Goal: Check status: Check status

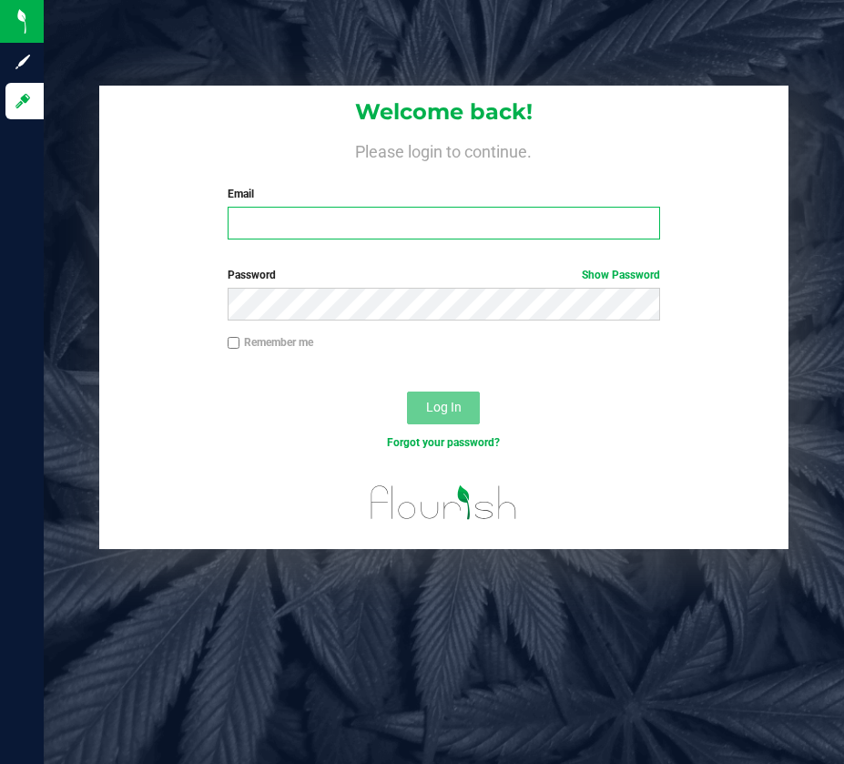
click at [362, 221] on input "Email" at bounding box center [444, 223] width 432 height 33
type input "[EMAIL_ADDRESS][DOMAIN_NAME]"
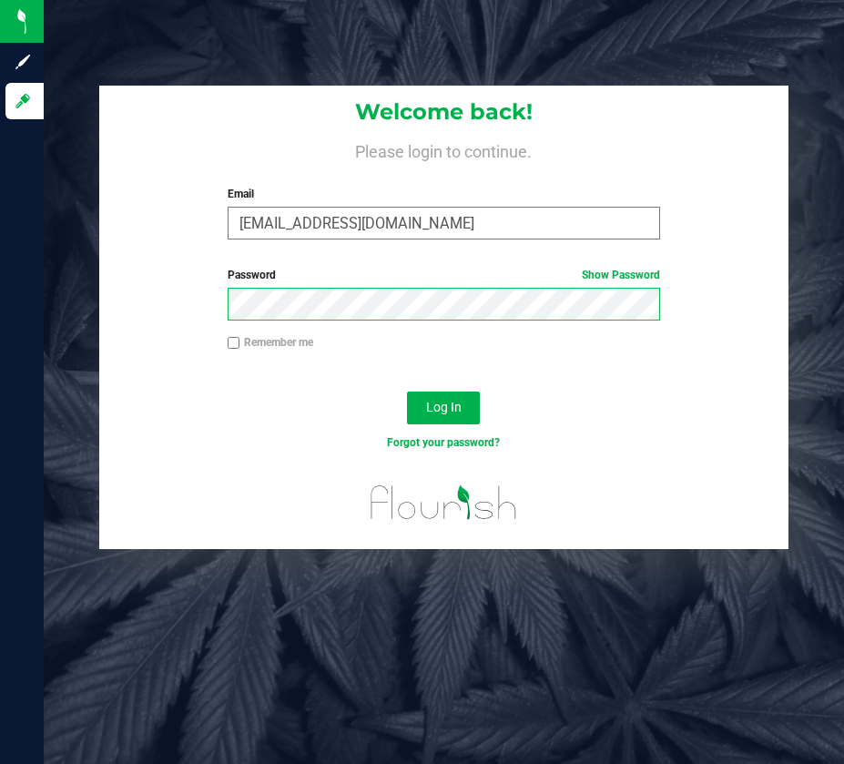
click at [407, 391] on button "Log In" at bounding box center [443, 407] width 73 height 33
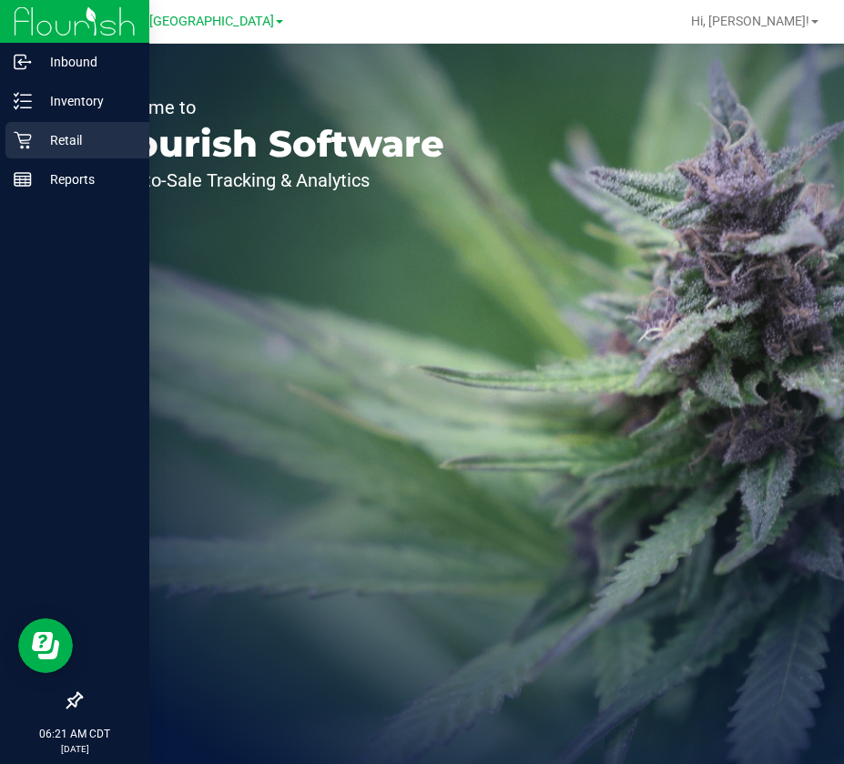
click at [23, 137] on icon at bounding box center [23, 140] width 18 height 18
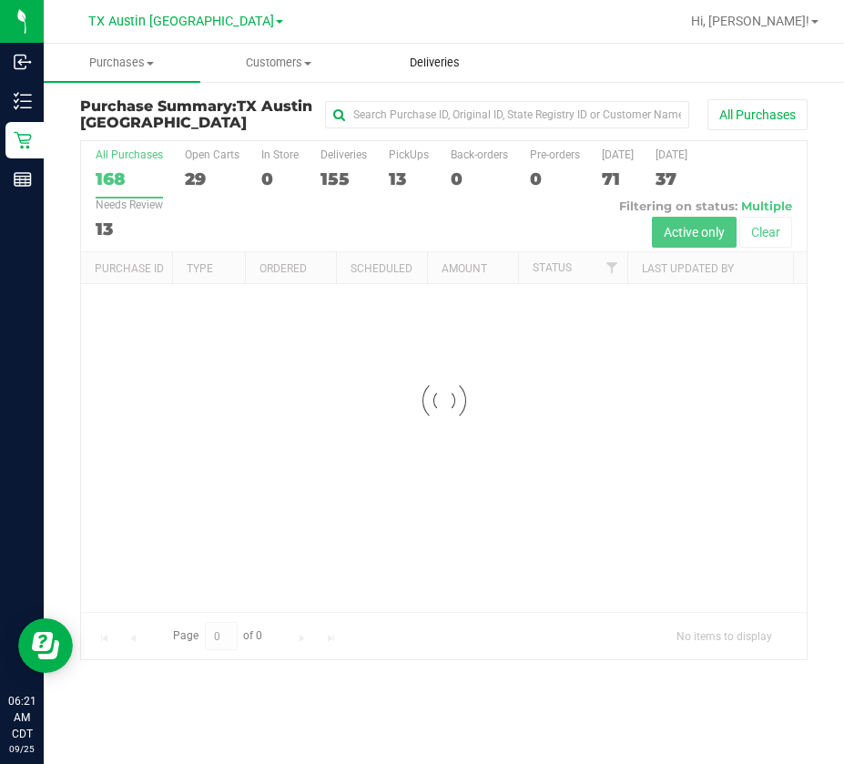
click at [422, 71] on uib-tab-heading "Deliveries" at bounding box center [434, 63] width 155 height 36
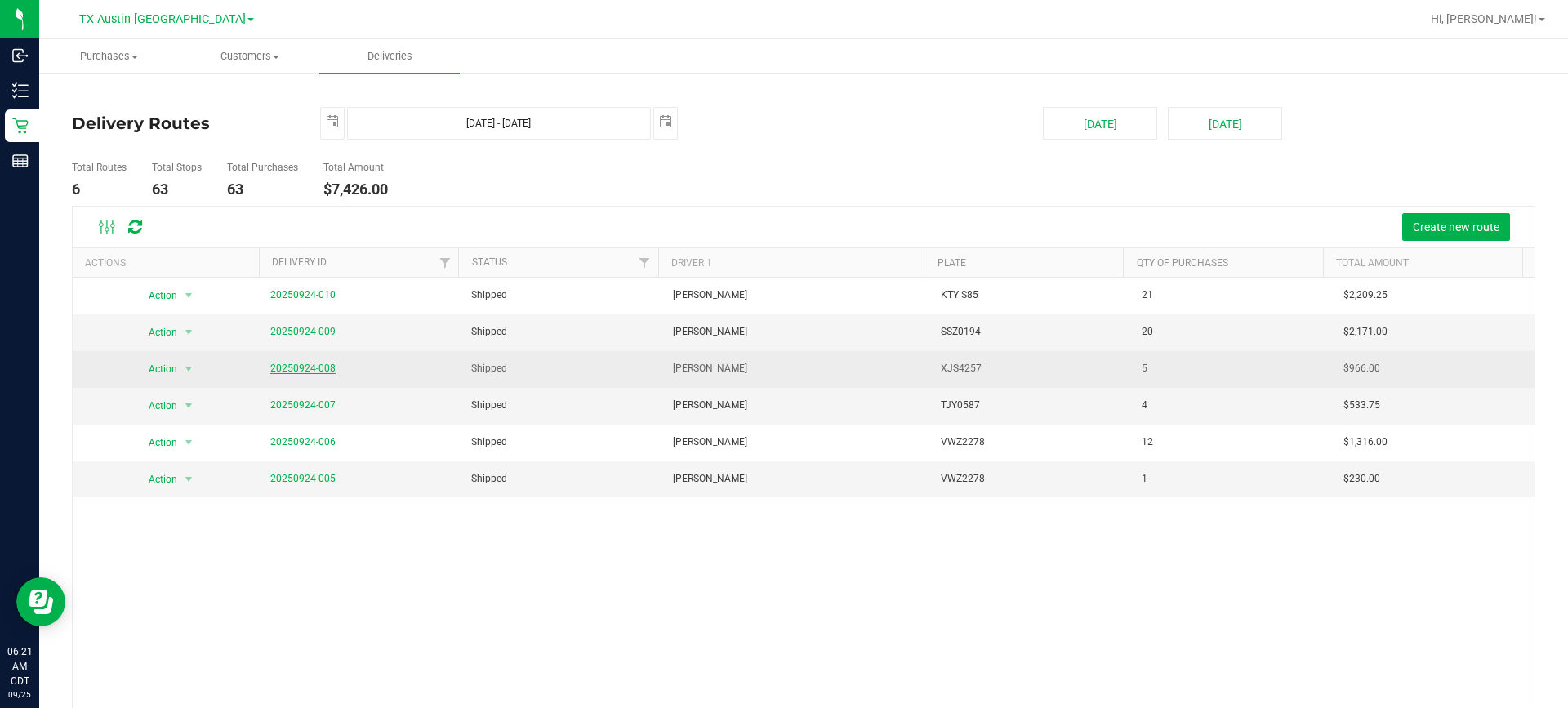
click at [312, 365] on link "20250924-008" at bounding box center [302, 368] width 65 height 12
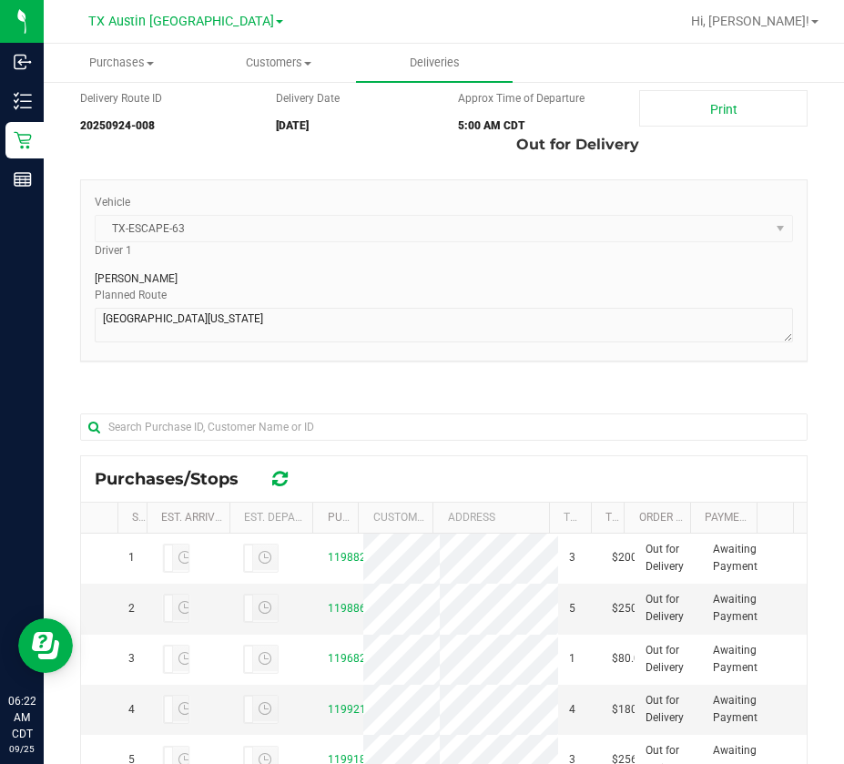
scroll to position [91, 0]
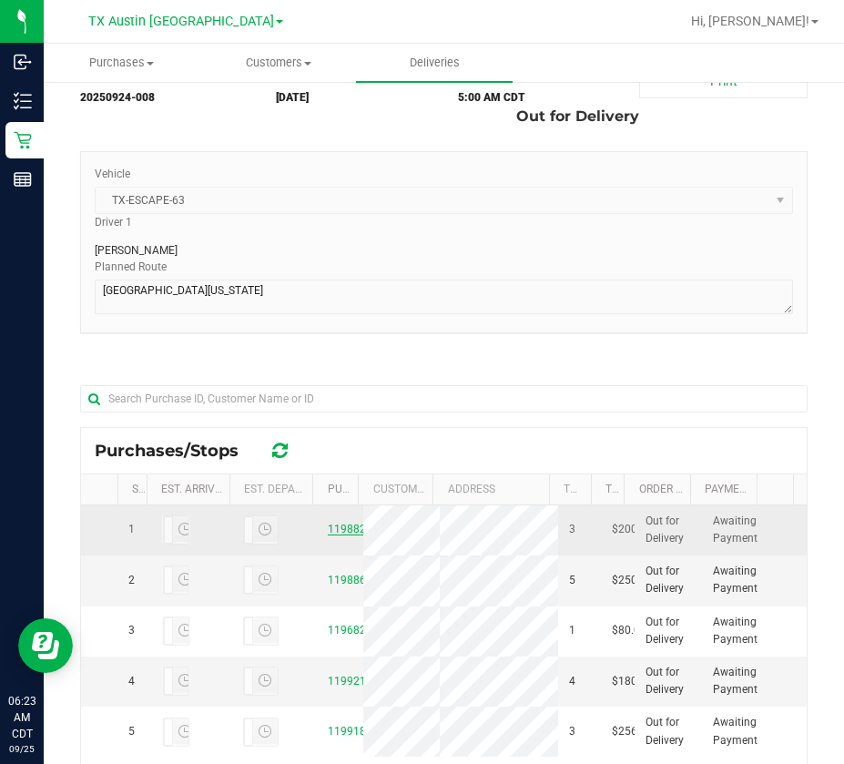
click at [328, 530] on link "11988222" at bounding box center [353, 529] width 51 height 13
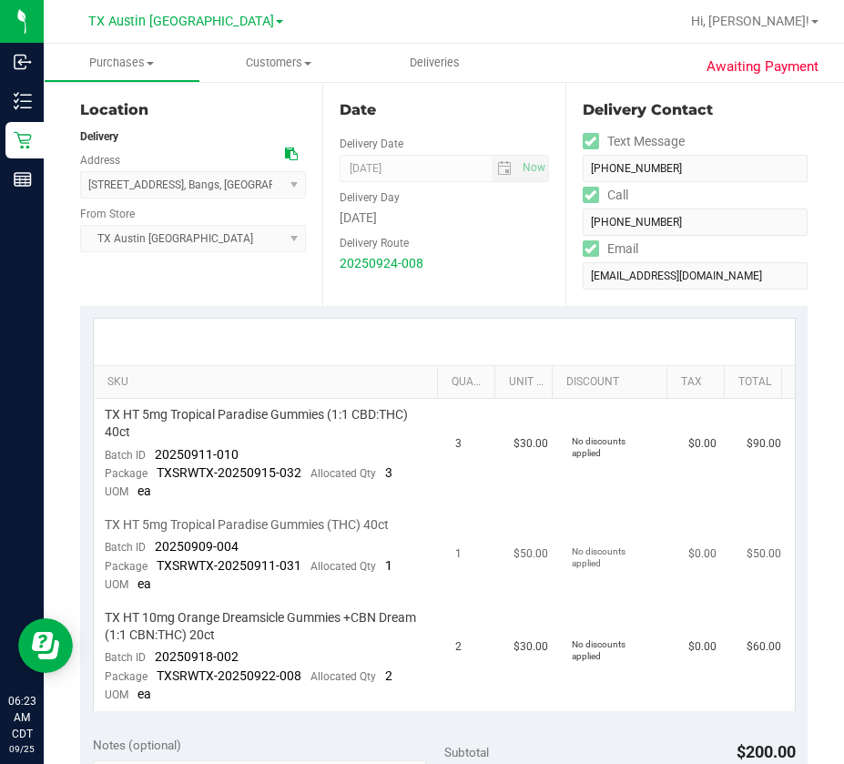
scroll to position [273, 0]
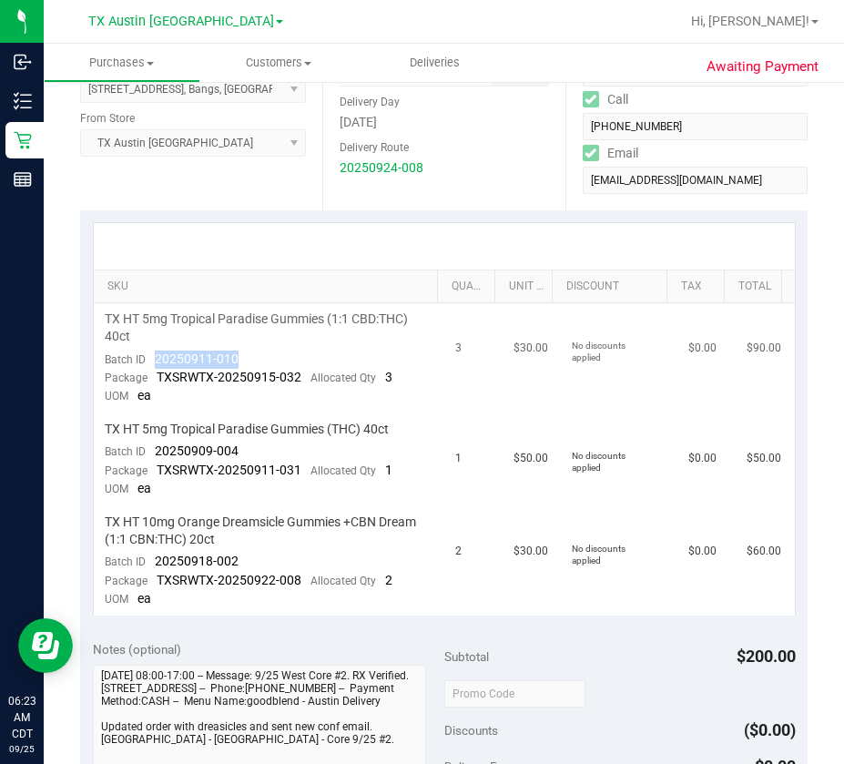
drag, startPoint x: 251, startPoint y: 353, endPoint x: 151, endPoint y: 365, distance: 100.8
click at [151, 365] on td "TX HT 5mg Tropical Paradise Gummies (1:1 CBD:THC) 40ct Batch ID 20250911-010 Pa…" at bounding box center [269, 358] width 351 height 110
copy span "20250911-010"
drag, startPoint x: 232, startPoint y: 456, endPoint x: 154, endPoint y: 454, distance: 78.3
click at [154, 454] on td "TX HT 5mg Tropical Paradise Gummies (THC) 40ct Batch ID 20250909-004 Package TX…" at bounding box center [269, 459] width 351 height 93
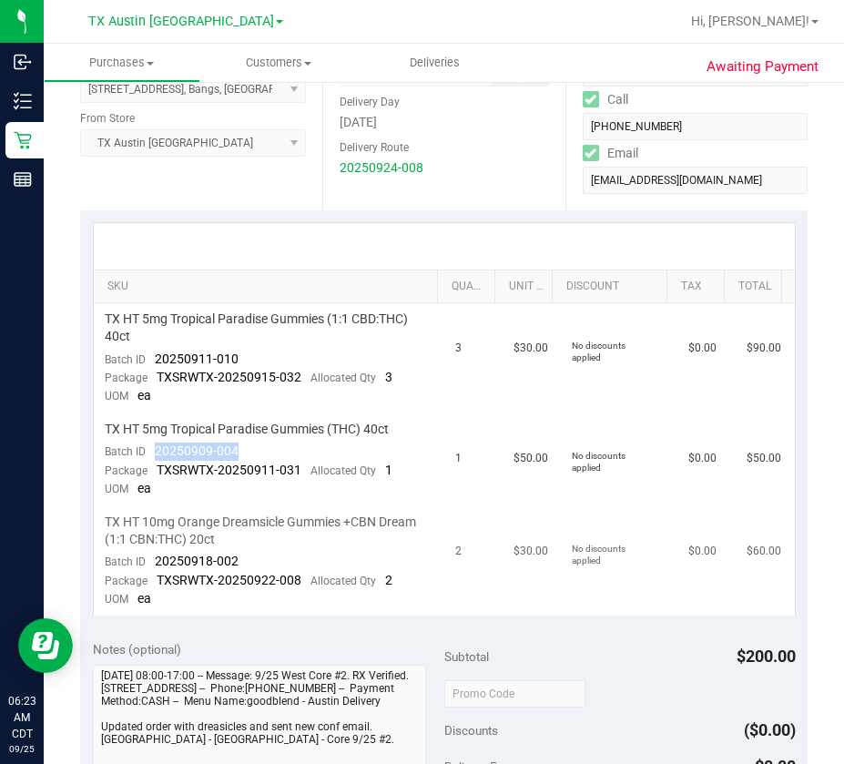
copy span "20250909-004"
drag, startPoint x: 243, startPoint y: 560, endPoint x: 152, endPoint y: 561, distance: 91.0
click at [152, 561] on td "TX HT 10mg Orange Dreamsicle Gummies +CBN Dream (1:1 CBN:THC) 20ct Batch ID 202…" at bounding box center [269, 560] width 351 height 109
copy span "20250918-002"
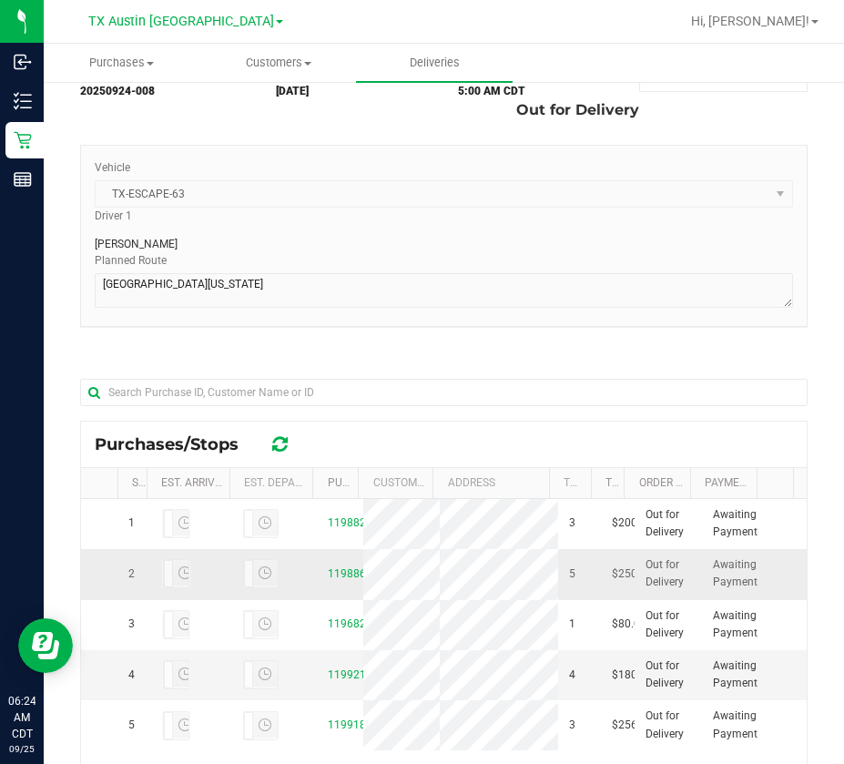
scroll to position [410, 0]
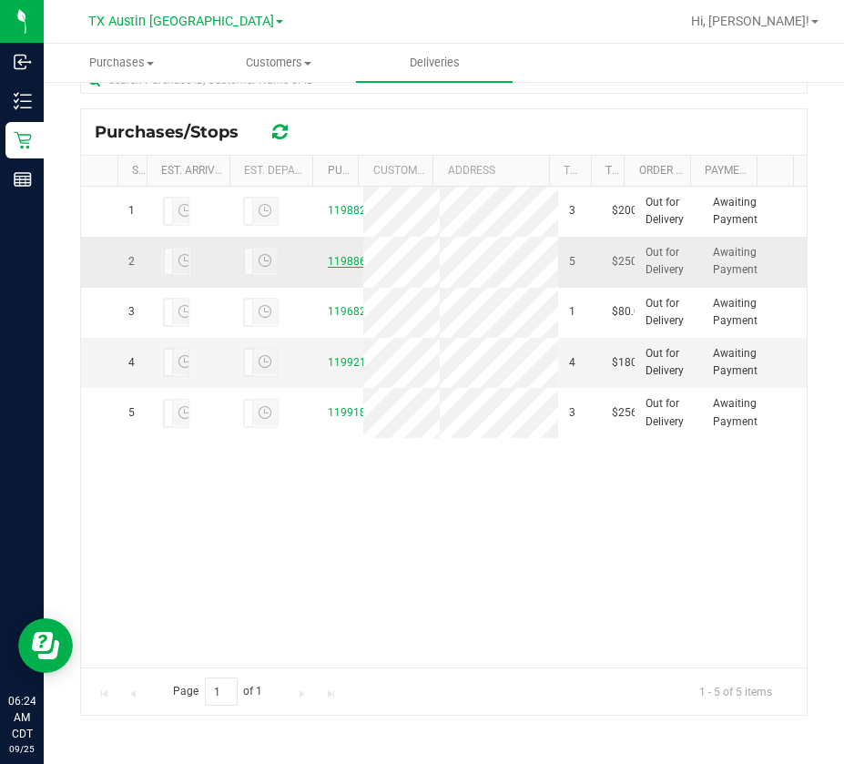
click at [328, 263] on link "11988654" at bounding box center [353, 261] width 51 height 13
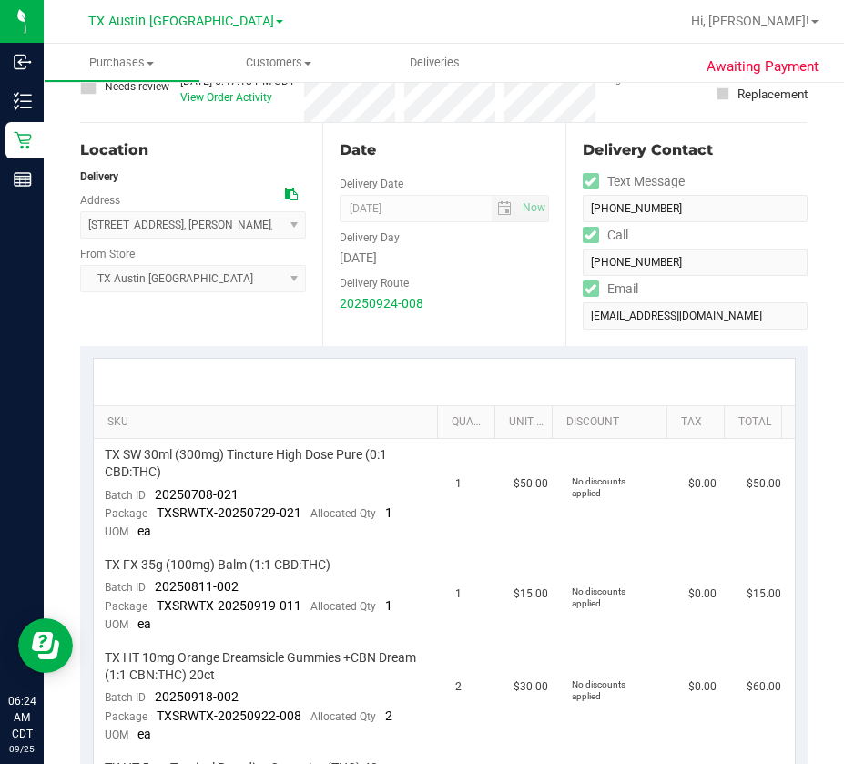
scroll to position [273, 0]
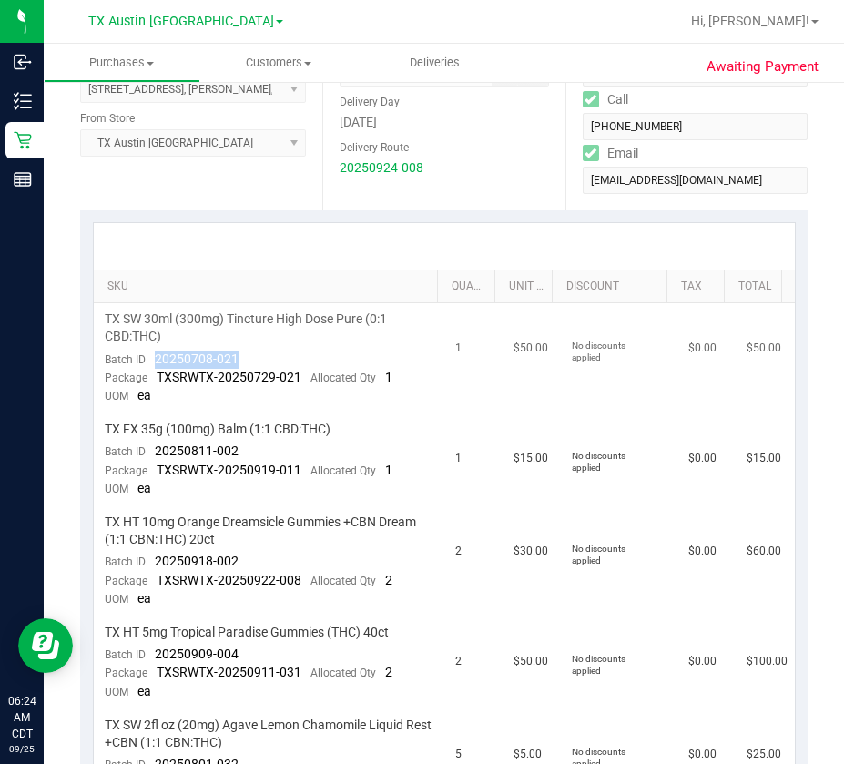
drag, startPoint x: 245, startPoint y: 354, endPoint x: 143, endPoint y: 363, distance: 102.4
click at [143, 363] on td "TX SW 30ml (300mg) Tincture High Dose Pure (0:1 CBD:THC) Batch ID 20250708-021 …" at bounding box center [269, 358] width 351 height 110
copy span "20250708-021"
drag, startPoint x: 248, startPoint y: 447, endPoint x: 148, endPoint y: 451, distance: 99.3
click at [148, 451] on td "TX FX 35g (100mg) Balm (1:1 CBD:THC) Batch ID 20250811-002 Package TXSRWTX-2025…" at bounding box center [269, 459] width 351 height 93
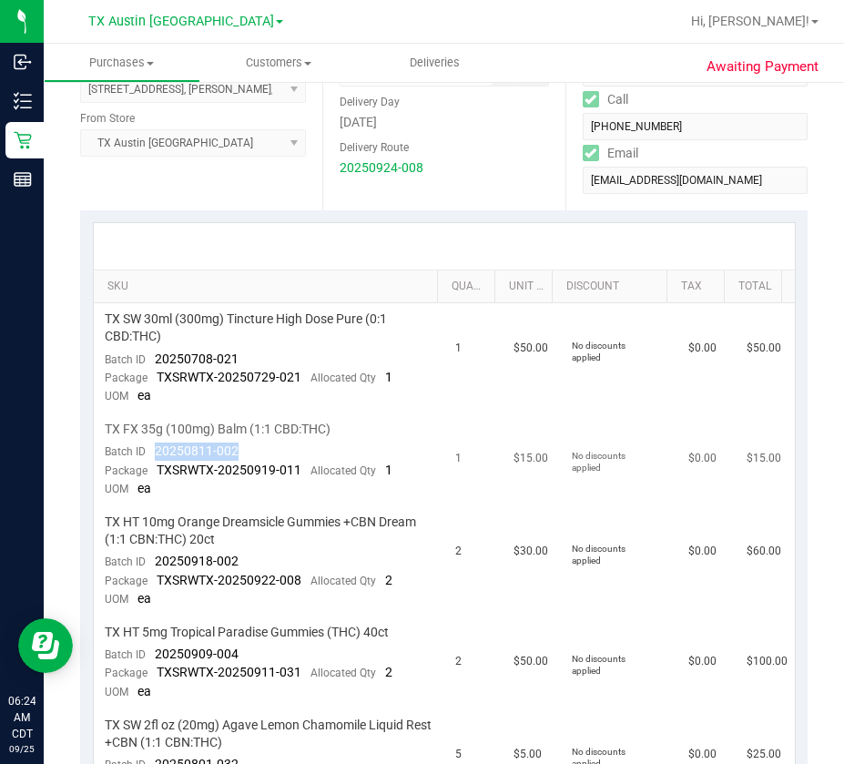
copy span "20250811-002"
drag, startPoint x: 213, startPoint y: 562, endPoint x: 150, endPoint y: 565, distance: 62.9
click at [150, 565] on td "TX HT 10mg Orange Dreamsicle Gummies +CBN Dream (1:1 CBN:THC) 20ct Batch ID 202…" at bounding box center [269, 561] width 351 height 110
copy span "20250918-002"
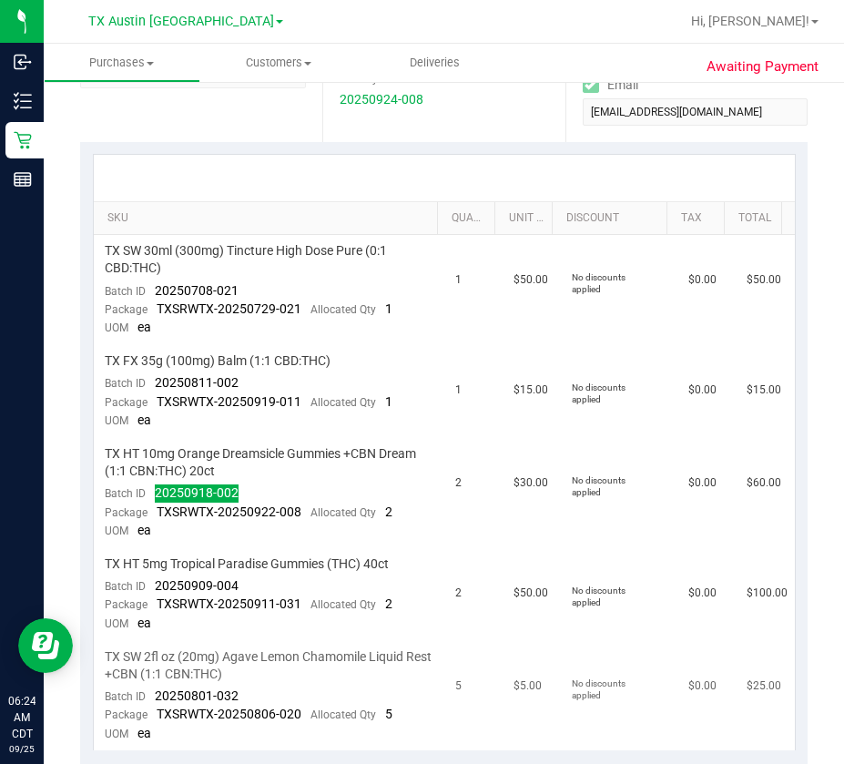
scroll to position [455, 0]
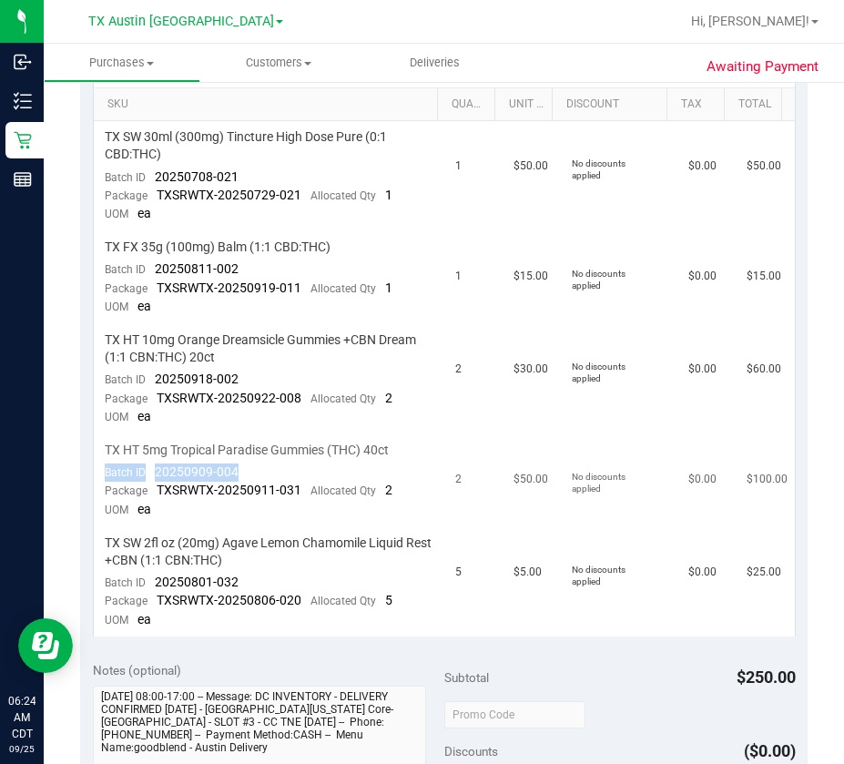
drag, startPoint x: 253, startPoint y: 473, endPoint x: 155, endPoint y: 463, distance: 98.8
click at [155, 463] on td "TX HT 5mg Tropical Paradise Gummies (THC) 40ct Batch ID 20250909-004 Package TX…" at bounding box center [269, 480] width 351 height 93
copy div "Batch ID 20250909-004"
click at [261, 467] on td "TX HT 5mg Tropical Paradise Gummies (THC) 40ct Batch ID 20250909-004 Package TX…" at bounding box center [269, 480] width 351 height 93
drag, startPoint x: 255, startPoint y: 469, endPoint x: 176, endPoint y: 509, distance: 88.8
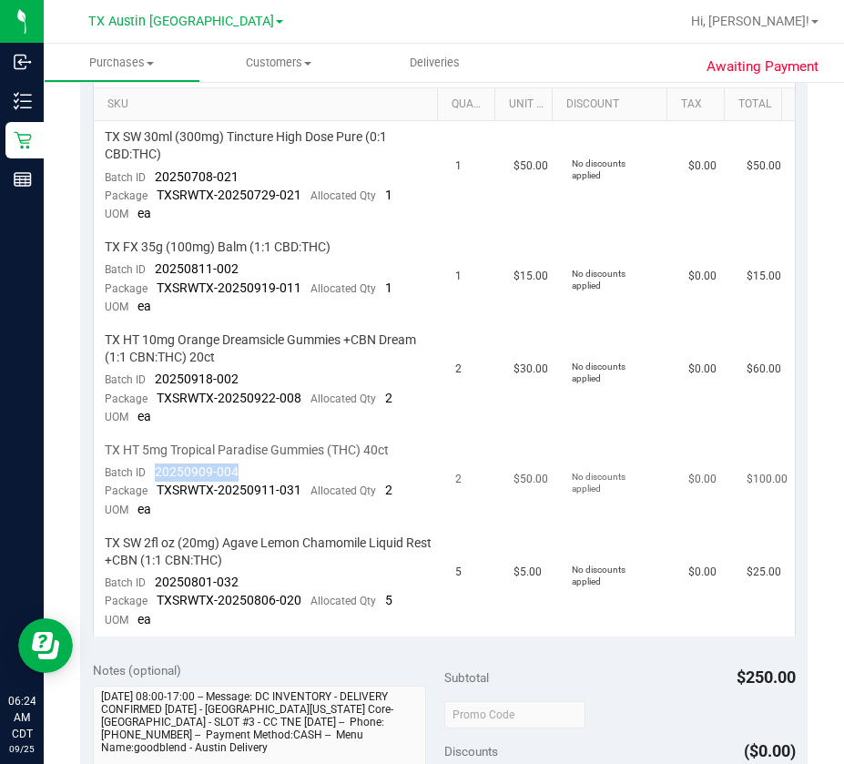
click at [155, 471] on td "TX HT 5mg Tropical Paradise Gummies (THC) 40ct Batch ID 20250909-004 Package TX…" at bounding box center [269, 480] width 351 height 93
copy span "20250909-004"
drag, startPoint x: 239, startPoint y: 576, endPoint x: 158, endPoint y: 585, distance: 82.4
click at [158, 585] on td "TX SW 2fl oz (20mg) Agave Lemon Chamomile Liquid Rest +CBN (1:1 CBN:THC) Batch …" at bounding box center [269, 581] width 351 height 109
copy span "20250801-032"
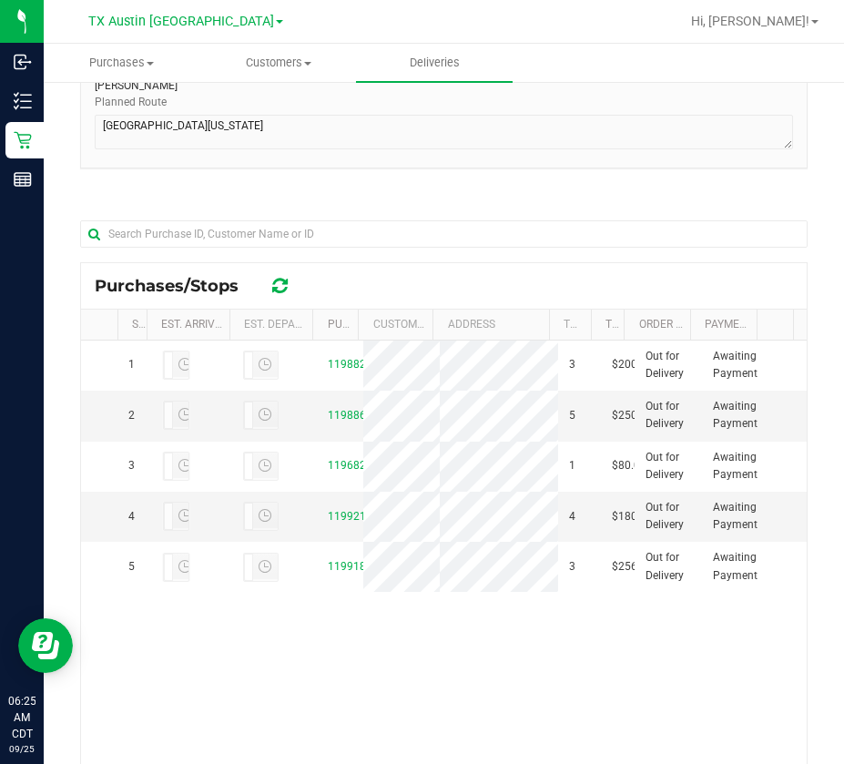
scroll to position [364, 0]
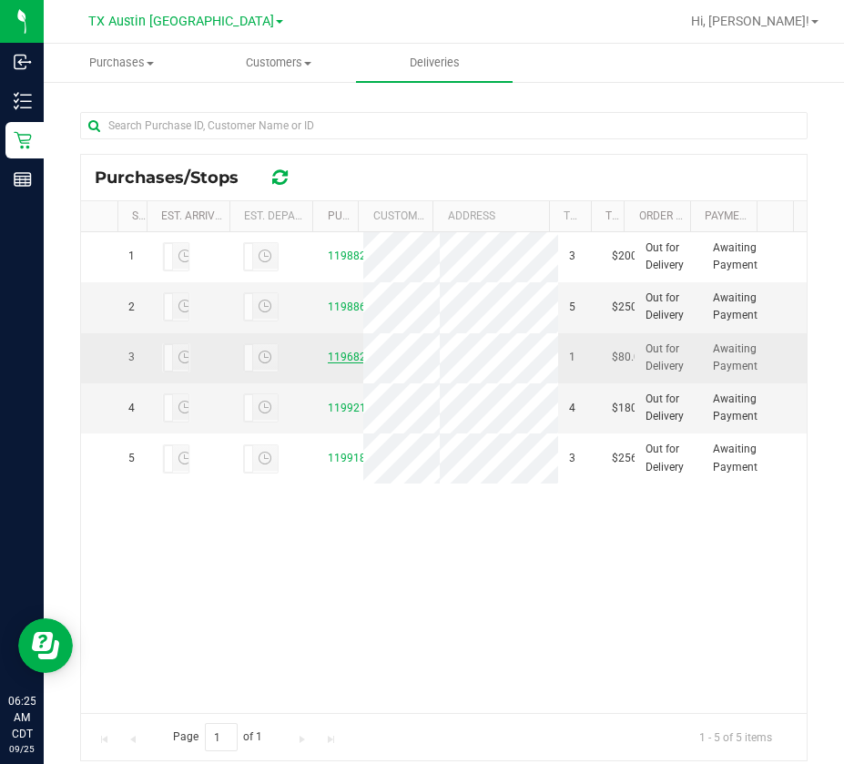
click at [341, 358] on link "11968209" at bounding box center [353, 357] width 51 height 13
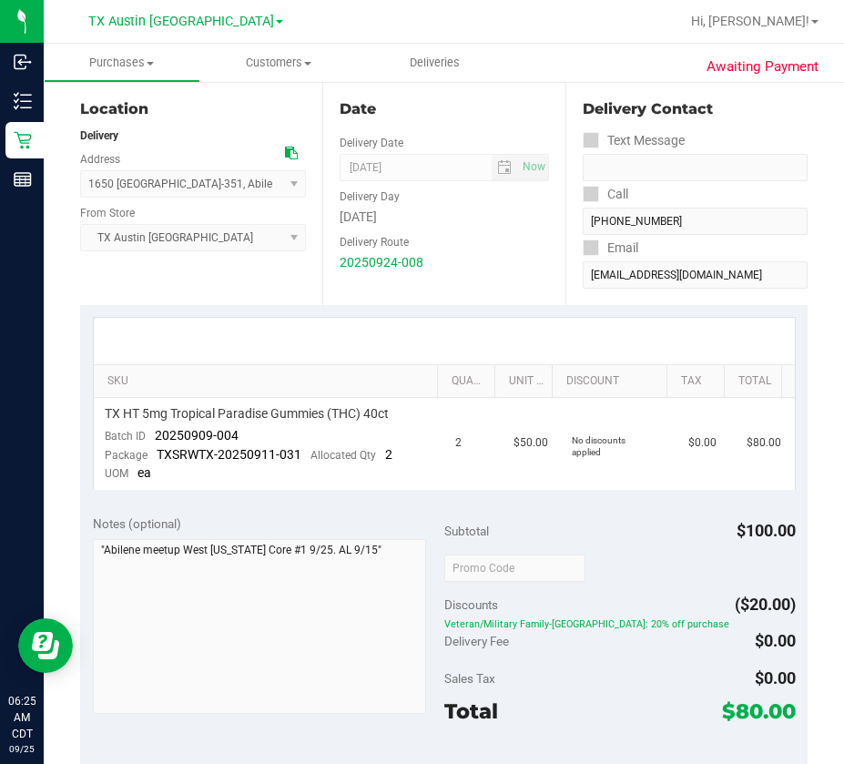
scroll to position [273, 0]
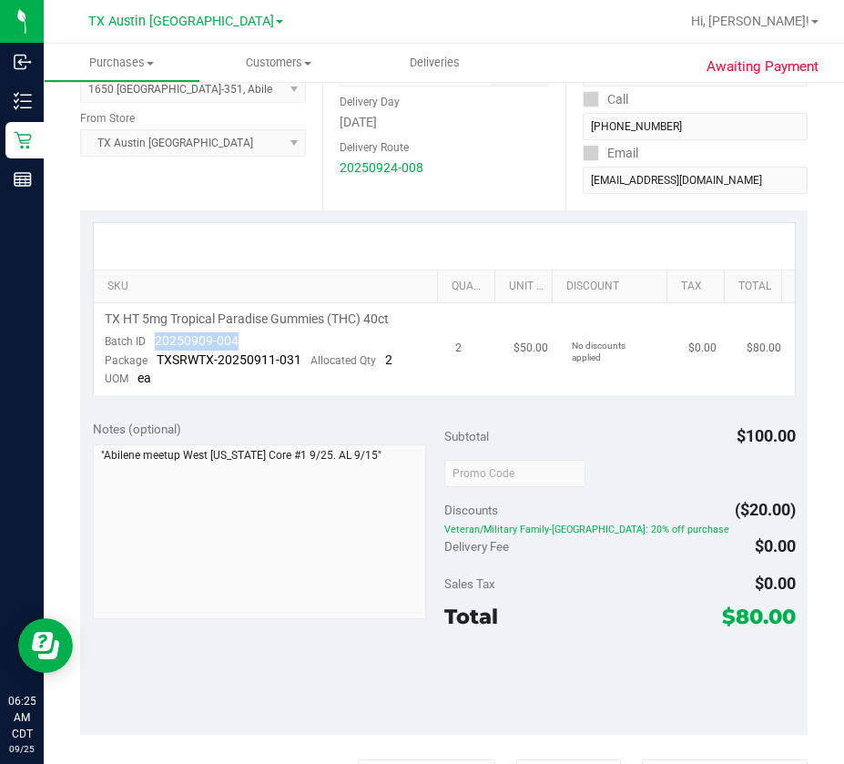
drag, startPoint x: 251, startPoint y: 336, endPoint x: 155, endPoint y: 340, distance: 96.6
click at [155, 340] on td "TX HT 5mg Tropical Paradise Gummies (THC) 40ct Batch ID 20250909-004 Package TX…" at bounding box center [269, 349] width 351 height 92
copy span "20250909-004"
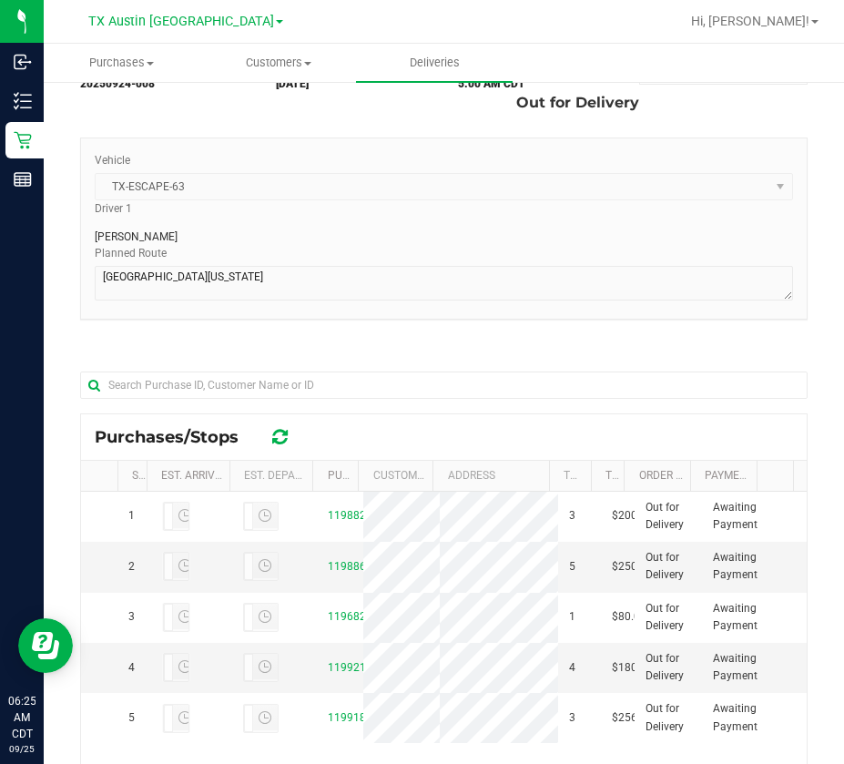
scroll to position [182, 0]
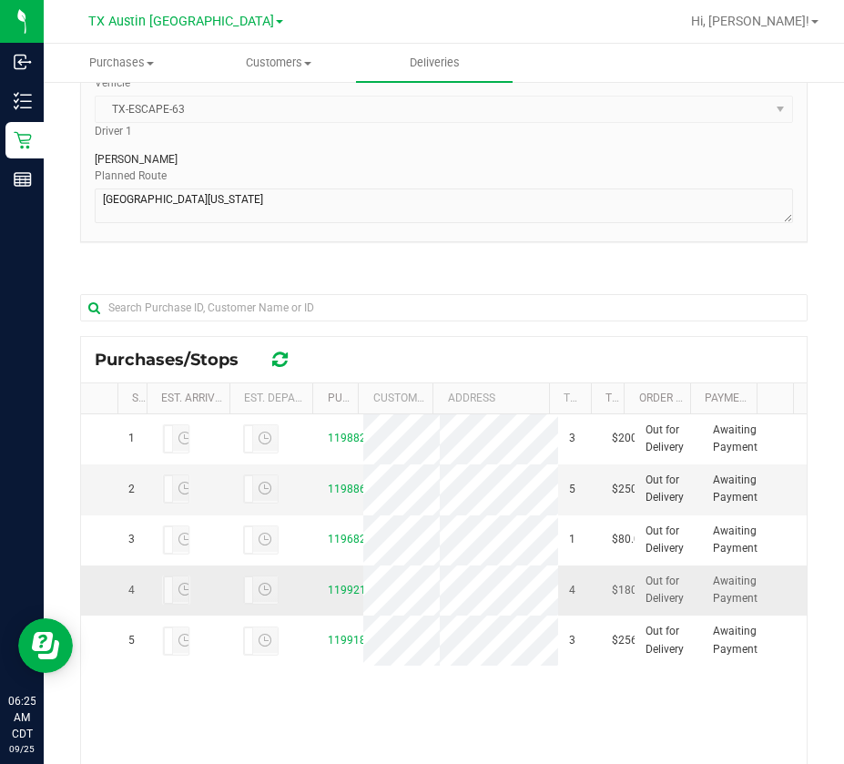
click at [330, 590] on div "11992116" at bounding box center [340, 590] width 25 height 17
click at [331, 596] on link "11992116" at bounding box center [353, 590] width 51 height 13
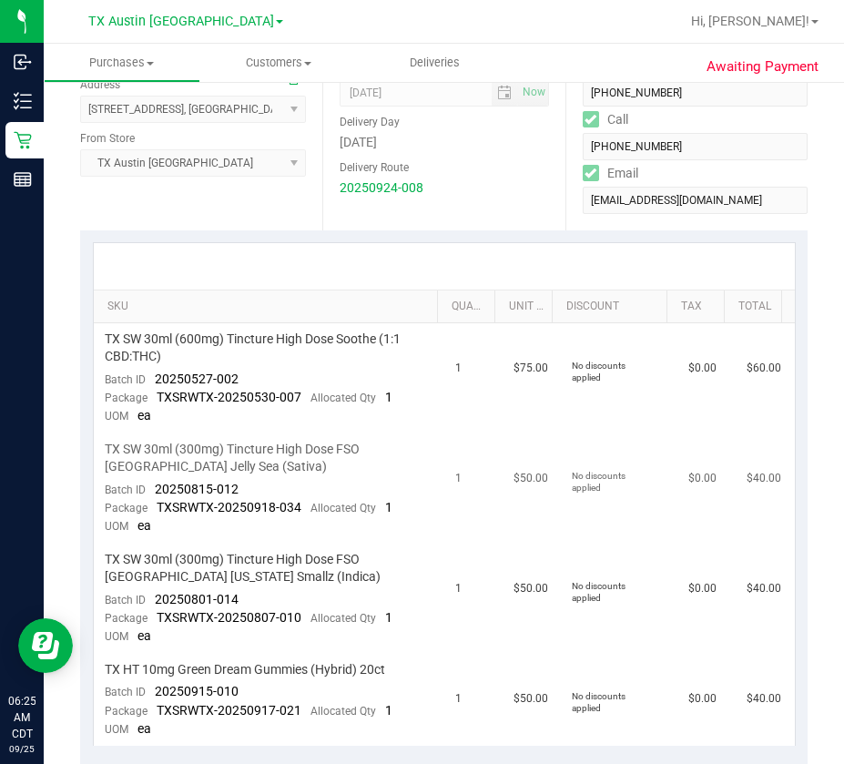
scroll to position [364, 0]
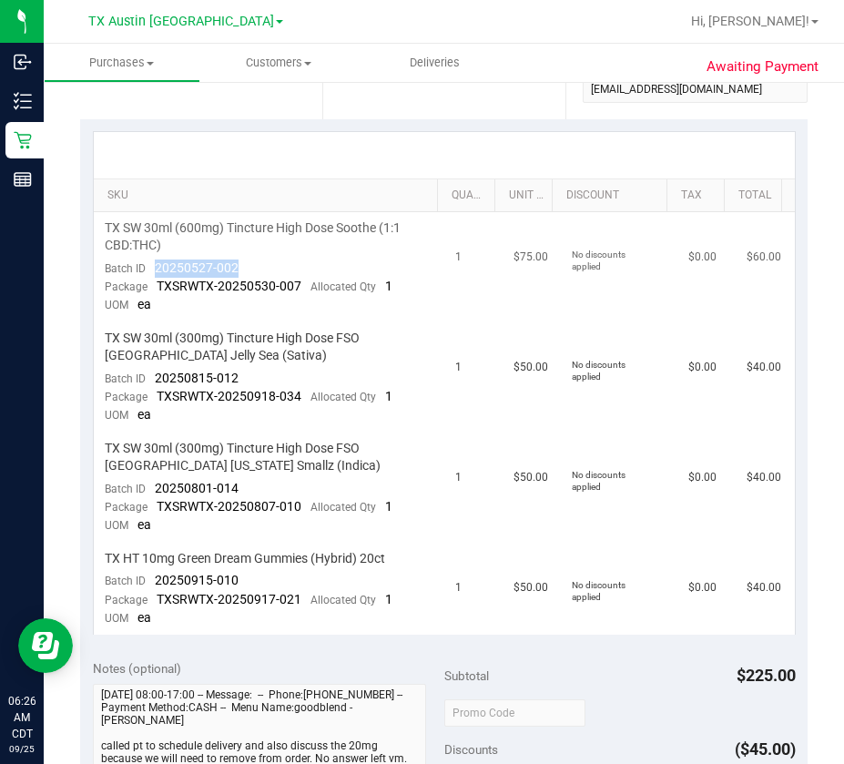
drag, startPoint x: 263, startPoint y: 262, endPoint x: 148, endPoint y: 278, distance: 115.8
click at [152, 271] on td "TX SW 30ml (600mg) Tincture High Dose Soothe (1:1 CBD:THC) Batch ID 20250527-00…" at bounding box center [269, 267] width 351 height 110
drag, startPoint x: 243, startPoint y: 377, endPoint x: 157, endPoint y: 381, distance: 86.6
click at [157, 381] on td "TX SW 30ml (300mg) Tincture High Dose FSO [GEOGRAPHIC_DATA] Jelly Sea (Sativa) …" at bounding box center [269, 377] width 351 height 110
drag, startPoint x: 237, startPoint y: 490, endPoint x: 155, endPoint y: 490, distance: 81.9
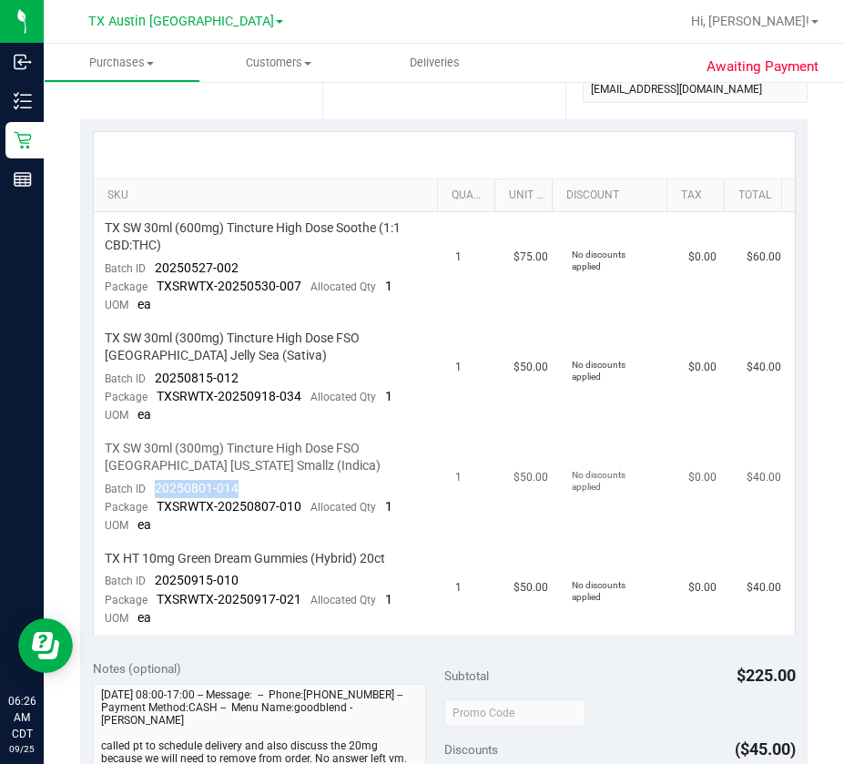
click at [155, 490] on td "TX SW 30ml (300mg) Tincture High Dose FSO [GEOGRAPHIC_DATA] [US_STATE] Smallz (…" at bounding box center [269, 487] width 351 height 110
drag, startPoint x: 239, startPoint y: 574, endPoint x: 151, endPoint y: 584, distance: 88.8
click at [151, 584] on td "TX HT 10mg Green Dream Gummies (Hybrid) 20ct Batch ID 20250915-010 Package TXSR…" at bounding box center [269, 589] width 351 height 92
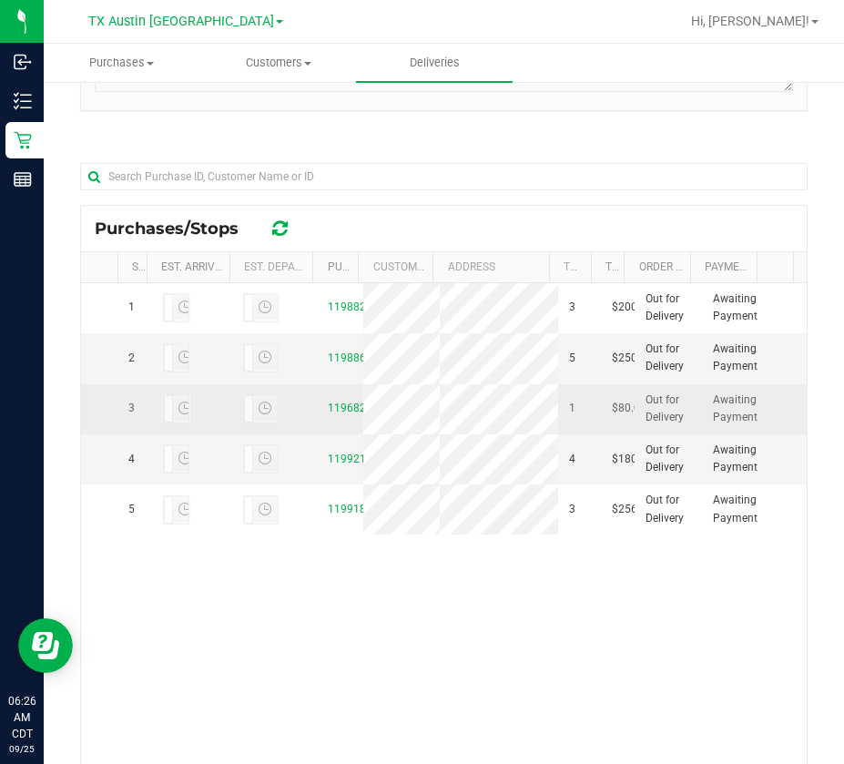
scroll to position [410, 0]
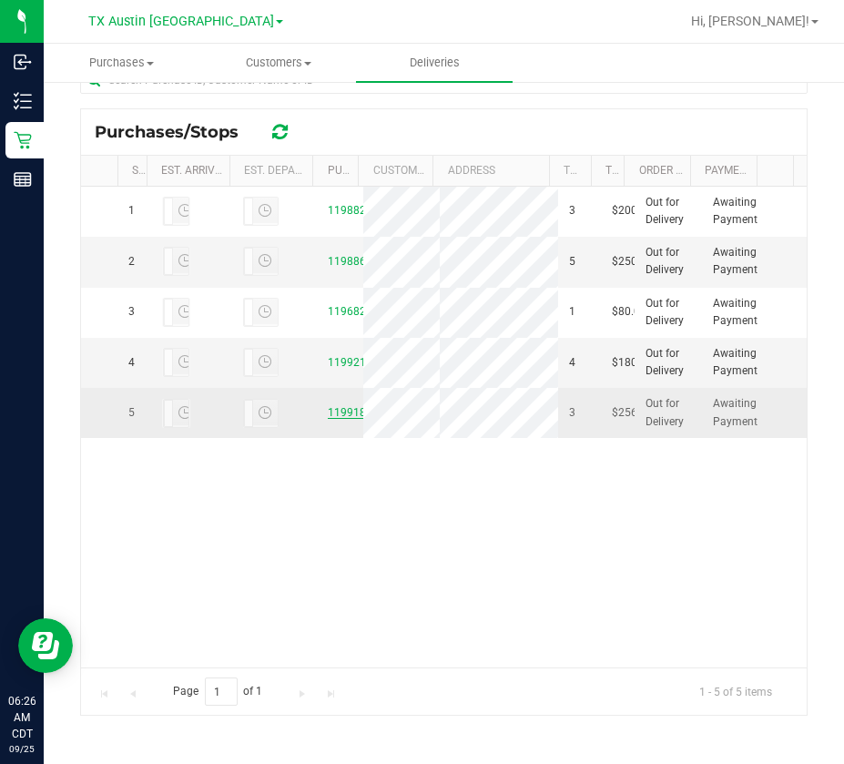
click at [334, 419] on link "11991817" at bounding box center [353, 412] width 51 height 13
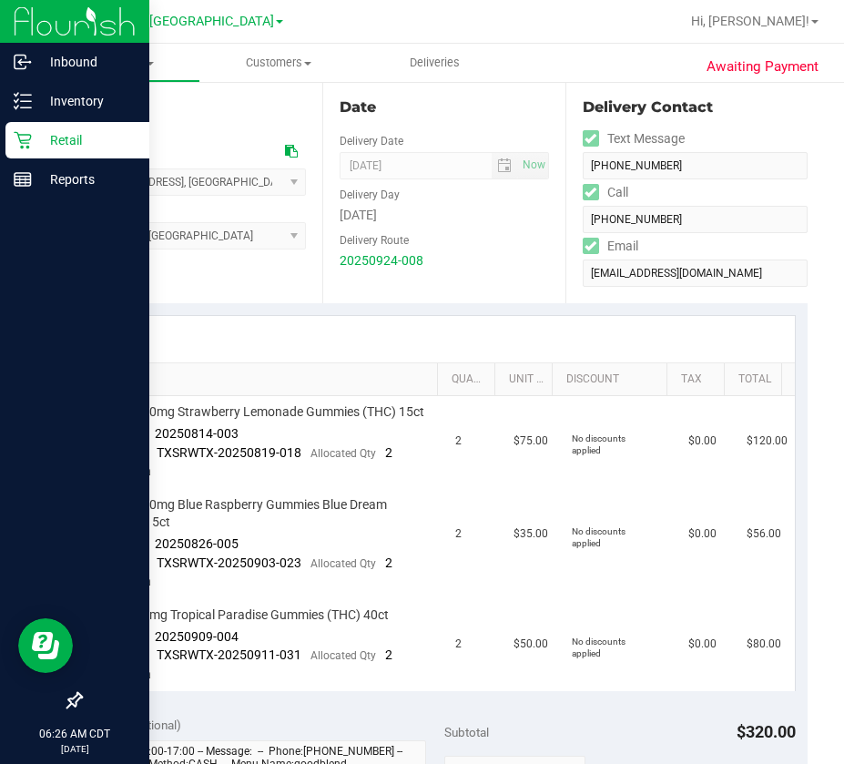
scroll to position [182, 0]
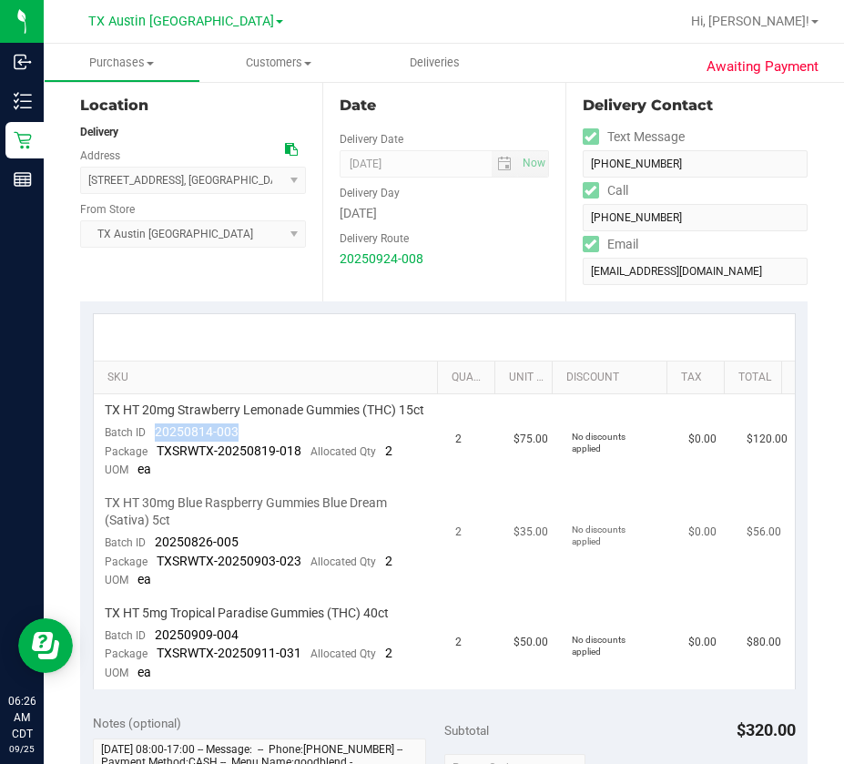
drag, startPoint x: 269, startPoint y: 439, endPoint x: 133, endPoint y: 533, distance: 164.9
click at [154, 452] on td "TX HT 20mg Strawberry Lemonade Gummies (THC) 15ct Batch ID 20250814-003 Package…" at bounding box center [269, 440] width 351 height 93
drag, startPoint x: 239, startPoint y: 562, endPoint x: 157, endPoint y: 565, distance: 82.0
click at [157, 565] on td "TX HT 30mg Blue Raspberry Gummies Blue Dream (Sativa) 5ct Batch ID 20250826-005…" at bounding box center [269, 542] width 351 height 110
drag, startPoint x: 234, startPoint y: 650, endPoint x: 152, endPoint y: 659, distance: 82.4
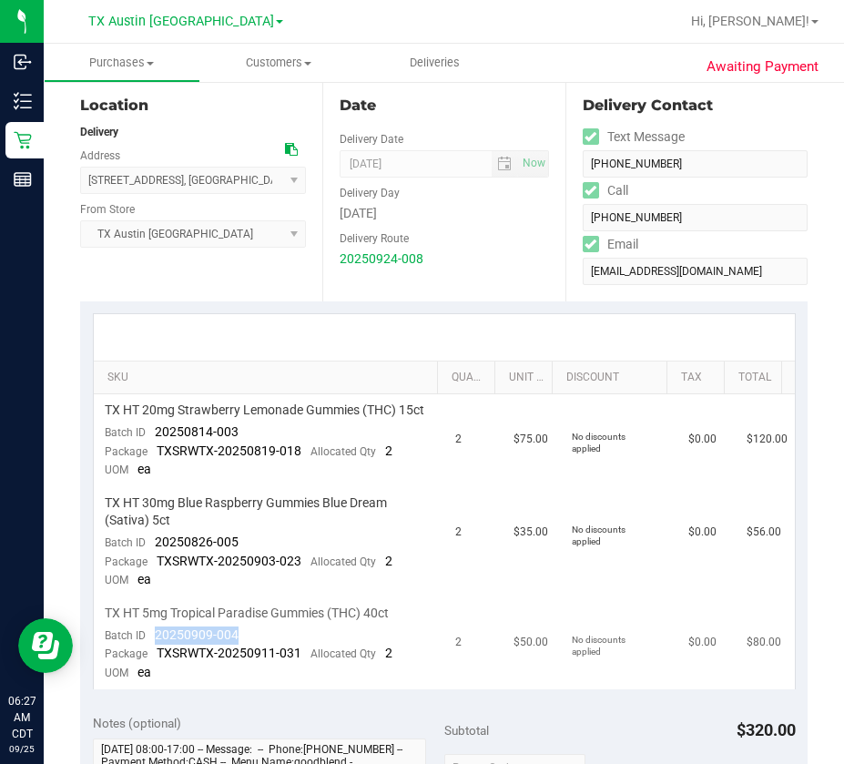
click at [152, 659] on td "TX HT 5mg Tropical Paradise Gummies (THC) 40ct Batch ID 20250909-004 Package TX…" at bounding box center [269, 643] width 351 height 92
